Goal: Navigation & Orientation: Find specific page/section

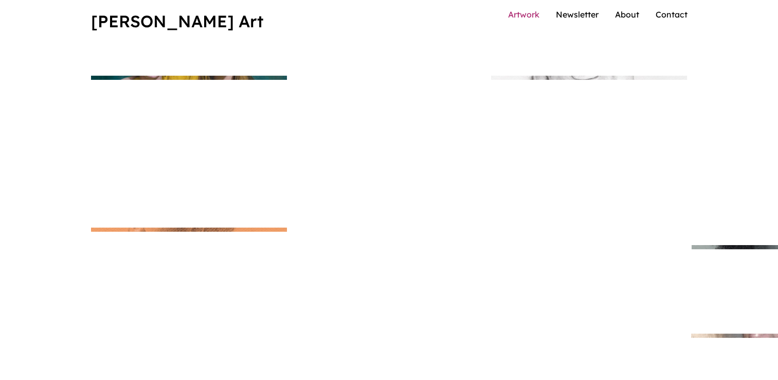
click at [522, 20] on link "Artwork" at bounding box center [523, 14] width 31 height 10
click at [583, 20] on link "Newsletter" at bounding box center [577, 14] width 43 height 10
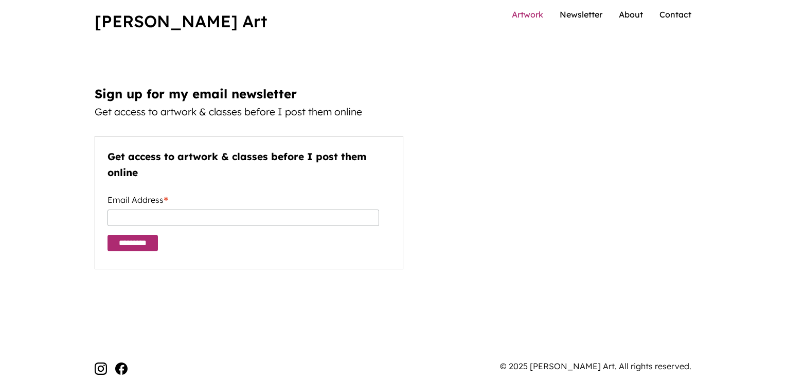
click at [522, 20] on link "Artwork" at bounding box center [527, 14] width 31 height 10
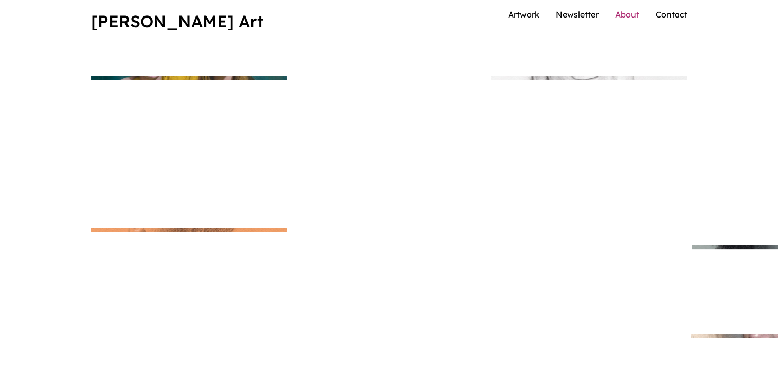
click at [629, 20] on link "About" at bounding box center [627, 14] width 24 height 10
